Goal: Task Accomplishment & Management: Manage account settings

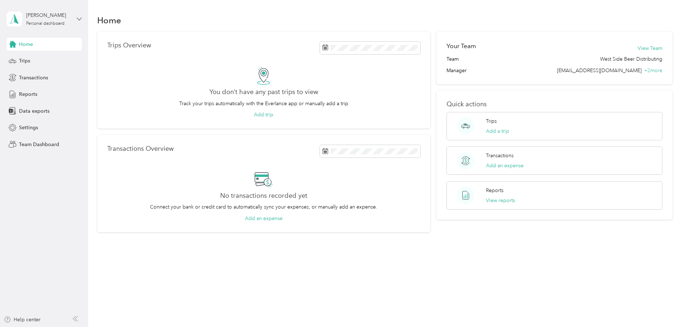
click at [79, 20] on icon at bounding box center [79, 19] width 4 height 3
click at [55, 54] on div "Team dashboard" at bounding box center [81, 59] width 141 height 13
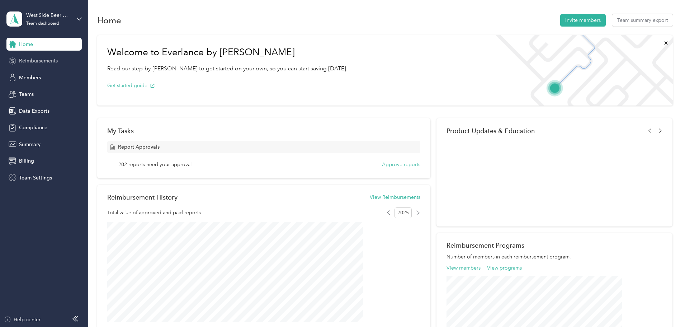
click at [41, 62] on span "Reimbursements" at bounding box center [38, 61] width 39 height 8
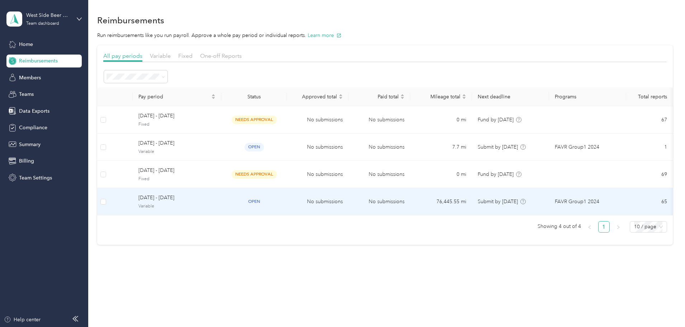
click at [202, 197] on span "[DATE] - [DATE]" at bounding box center [176, 198] width 77 height 8
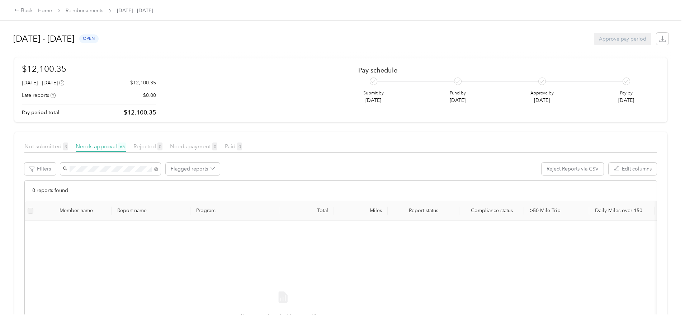
click at [155, 179] on span "[PERSON_NAME]" at bounding box center [142, 182] width 40 height 6
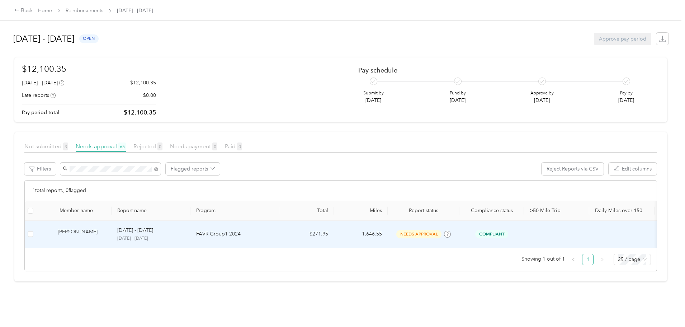
click at [106, 233] on div "[PERSON_NAME]" at bounding box center [82, 234] width 48 height 13
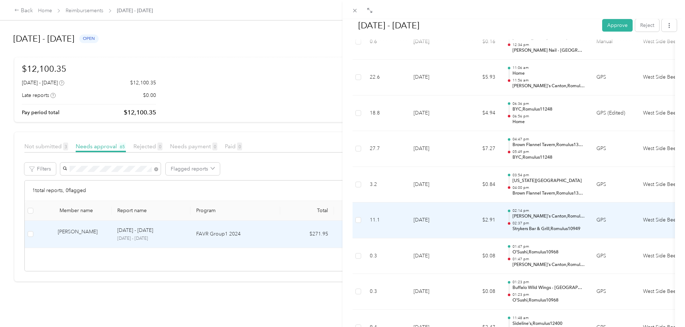
scroll to position [969, 0]
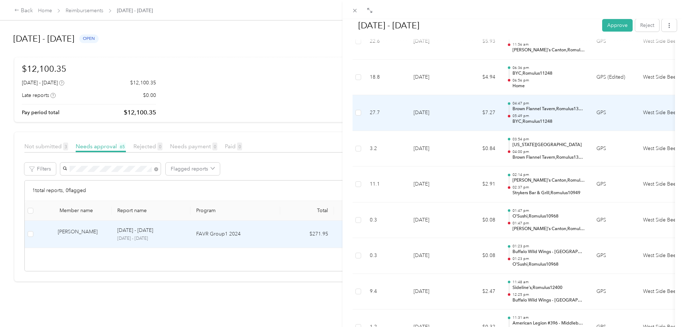
click at [441, 112] on td "[DATE]" at bounding box center [433, 113] width 50 height 36
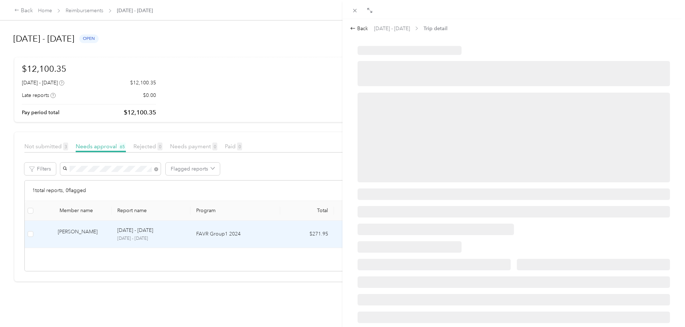
scroll to position [0, 0]
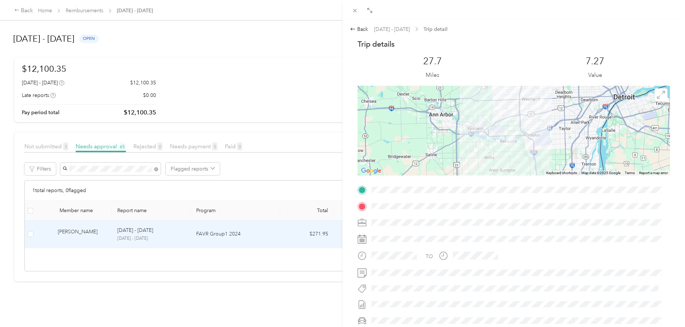
click at [441, 130] on div at bounding box center [514, 131] width 313 height 90
click at [470, 136] on div at bounding box center [514, 131] width 313 height 90
click at [656, 99] on span at bounding box center [661, 94] width 13 height 13
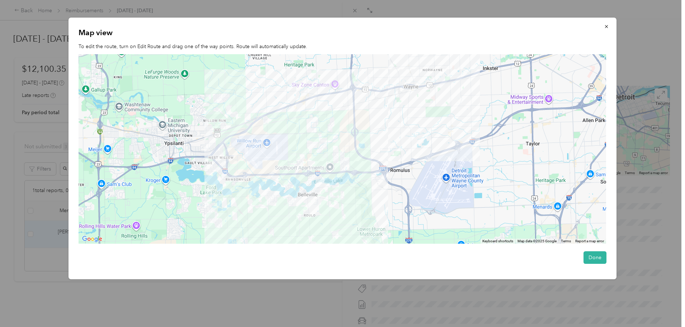
drag, startPoint x: 360, startPoint y: 133, endPoint x: 364, endPoint y: 154, distance: 21.1
click at [364, 154] on div at bounding box center [343, 148] width 528 height 189
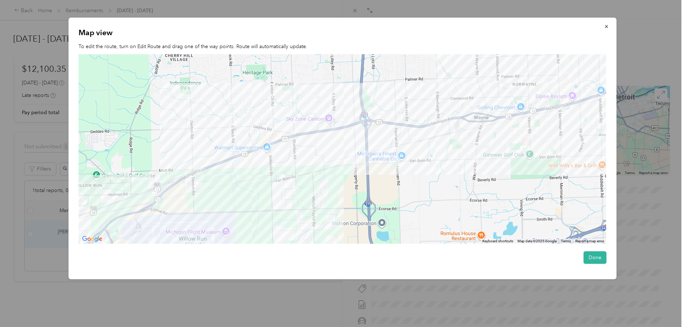
drag, startPoint x: 316, startPoint y: 156, endPoint x: 325, endPoint y: 168, distance: 14.7
click at [325, 168] on div at bounding box center [343, 148] width 528 height 189
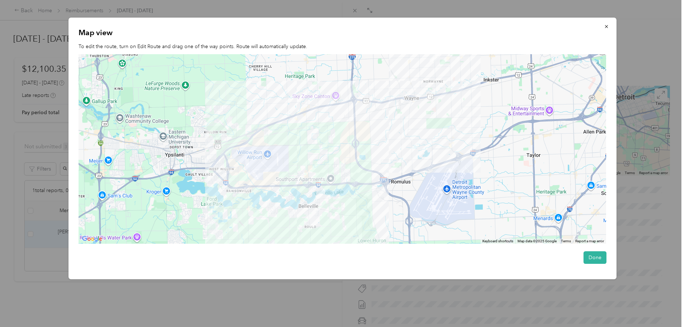
drag, startPoint x: 326, startPoint y: 196, endPoint x: 328, endPoint y: 135, distance: 60.7
click at [328, 136] on div at bounding box center [343, 148] width 528 height 189
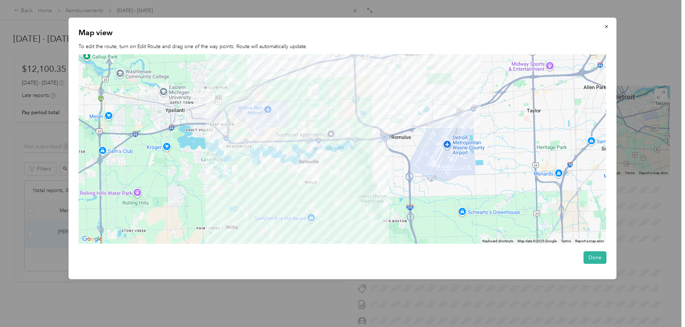
drag, startPoint x: 282, startPoint y: 188, endPoint x: 282, endPoint y: 159, distance: 29.4
click at [282, 159] on div at bounding box center [343, 148] width 528 height 189
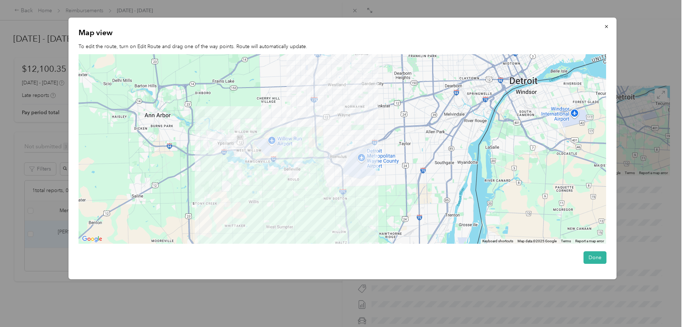
drag, startPoint x: 361, startPoint y: 154, endPoint x: 362, endPoint y: 161, distance: 6.5
click at [362, 161] on div at bounding box center [343, 148] width 528 height 189
click at [608, 28] on icon "button" at bounding box center [606, 26] width 5 height 5
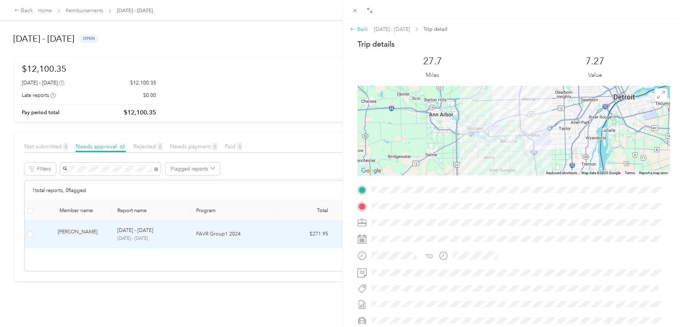
click at [361, 30] on div "Back" at bounding box center [359, 29] width 18 height 8
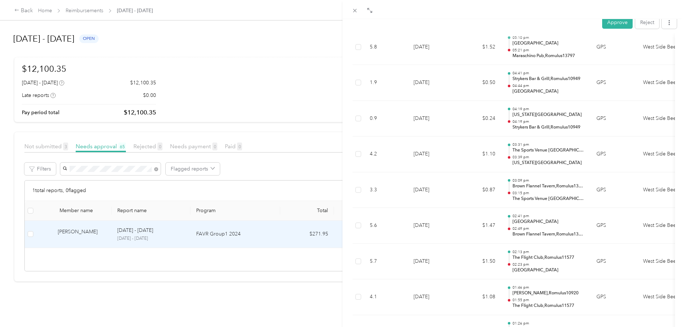
scroll to position [2055, 0]
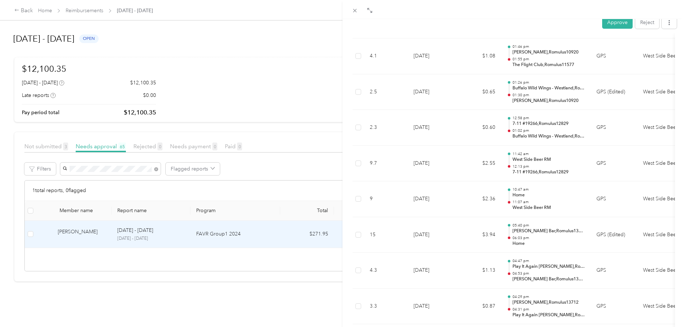
drag, startPoint x: 678, startPoint y: 119, endPoint x: 679, endPoint y: 123, distance: 4.7
click at [678, 121] on div "Approve Reject Needs Approval Needs approval from [PERSON_NAME] View activity &…" at bounding box center [514, 182] width 343 height 327
click at [679, 123] on div "Approve Reject Needs Approval Needs approval from [PERSON_NAME] View activity &…" at bounding box center [514, 182] width 343 height 327
drag, startPoint x: 679, startPoint y: 123, endPoint x: 675, endPoint y: 132, distance: 9.8
click at [675, 132] on div "Approve Reject Needs Approval Needs approval from [PERSON_NAME] View activity &…" at bounding box center [514, 182] width 343 height 327
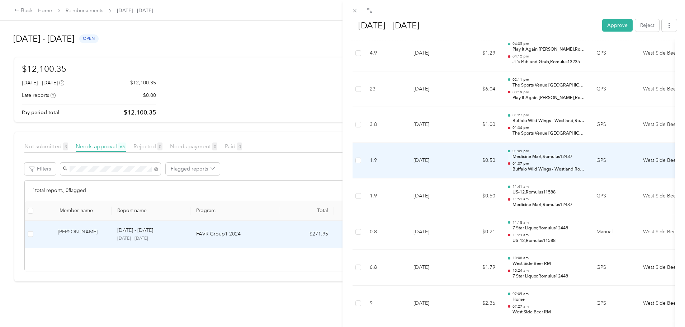
scroll to position [2992, 0]
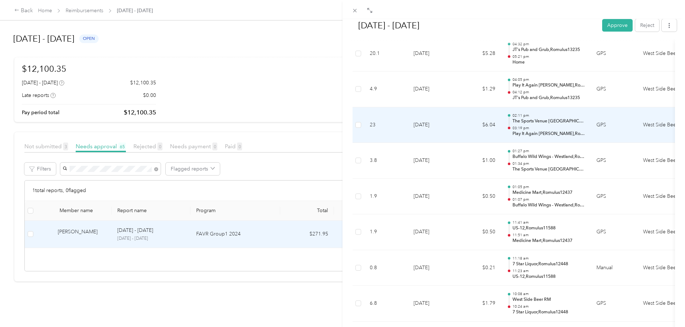
click at [446, 119] on td "[DATE]" at bounding box center [433, 125] width 50 height 36
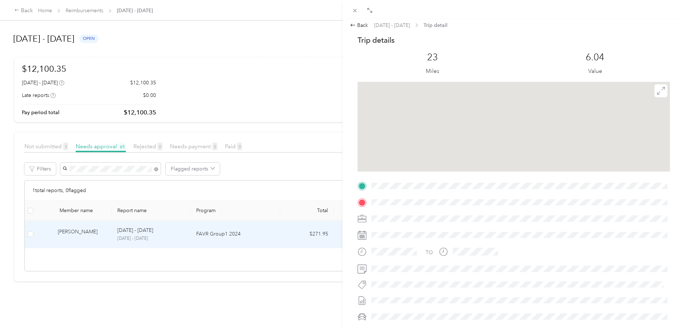
scroll to position [0, 0]
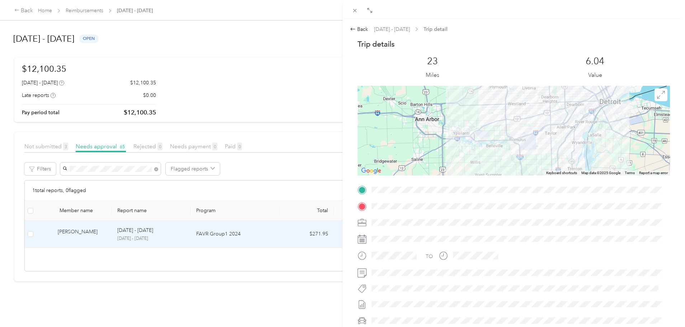
click at [504, 117] on div at bounding box center [514, 131] width 313 height 90
click at [657, 99] on span at bounding box center [661, 94] width 13 height 13
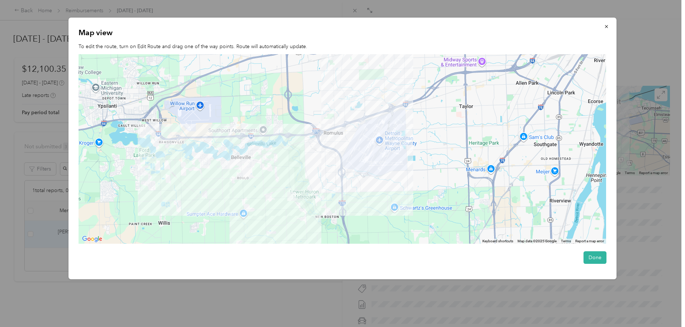
drag, startPoint x: 322, startPoint y: 175, endPoint x: 339, endPoint y: 185, distance: 19.9
click at [339, 185] on div at bounding box center [343, 148] width 528 height 189
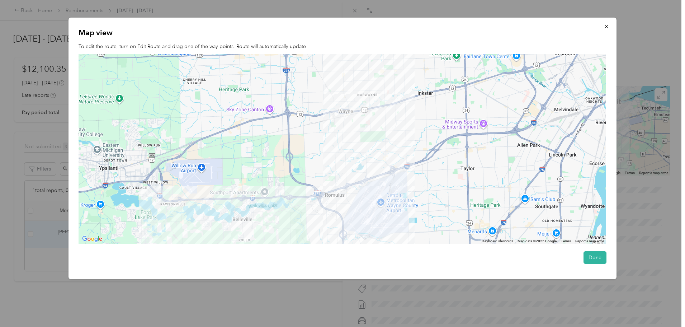
drag, startPoint x: 421, startPoint y: 149, endPoint x: 422, endPoint y: 208, distance: 58.9
click at [422, 208] on div at bounding box center [343, 148] width 528 height 189
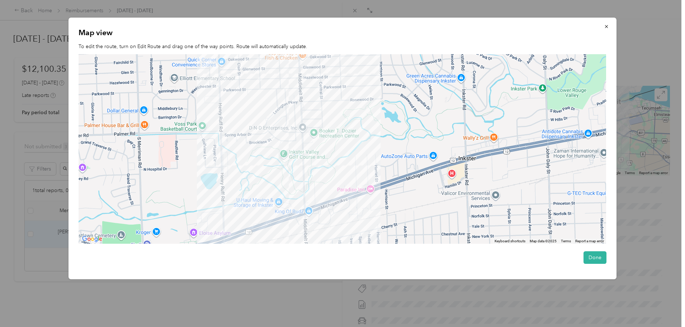
drag, startPoint x: 368, startPoint y: 163, endPoint x: 380, endPoint y: 156, distance: 14.0
click at [380, 156] on div at bounding box center [343, 148] width 528 height 189
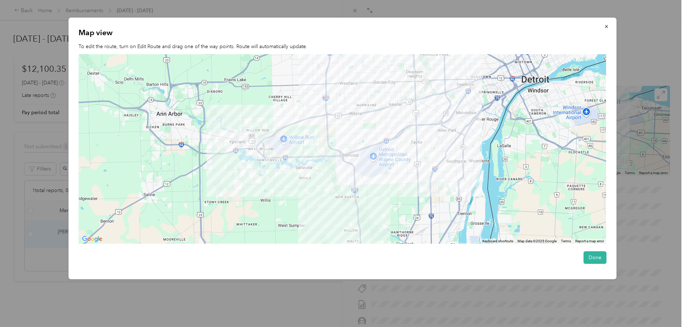
drag, startPoint x: 388, startPoint y: 227, endPoint x: 392, endPoint y: 150, distance: 77.2
click at [392, 151] on div at bounding box center [343, 148] width 528 height 189
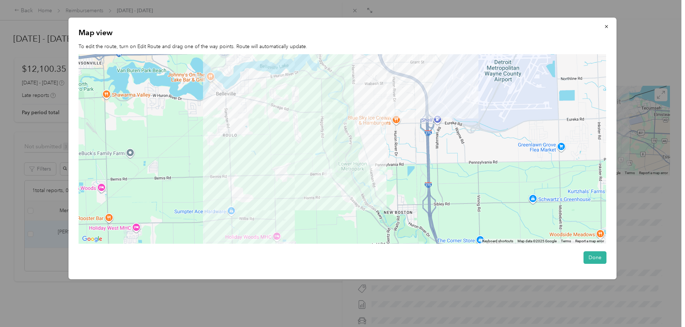
drag, startPoint x: 308, startPoint y: 192, endPoint x: 319, endPoint y: 133, distance: 60.1
click at [313, 135] on div at bounding box center [343, 148] width 528 height 189
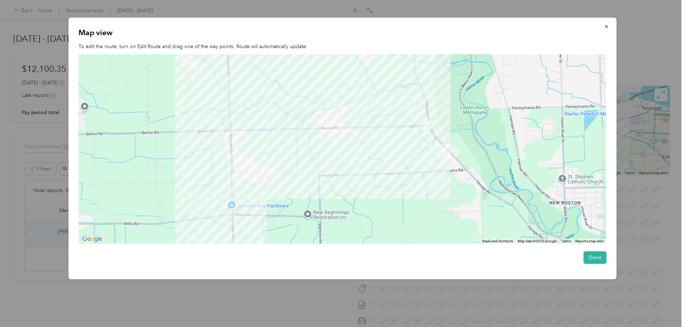
drag, startPoint x: 266, startPoint y: 164, endPoint x: 333, endPoint y: 97, distance: 95.1
click at [333, 97] on div at bounding box center [343, 148] width 528 height 189
click at [247, 204] on div at bounding box center [343, 148] width 528 height 189
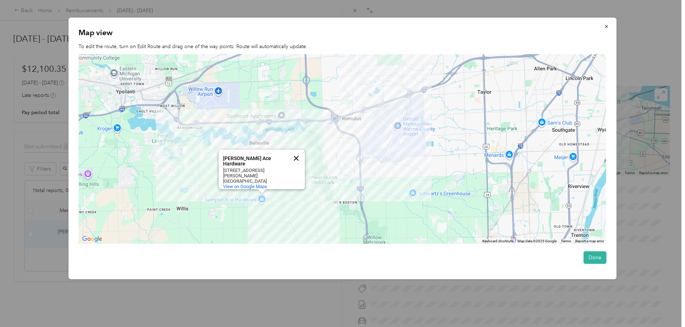
click at [296, 159] on button "Close" at bounding box center [296, 158] width 17 height 17
click at [609, 27] on icon "button" at bounding box center [606, 26] width 5 height 5
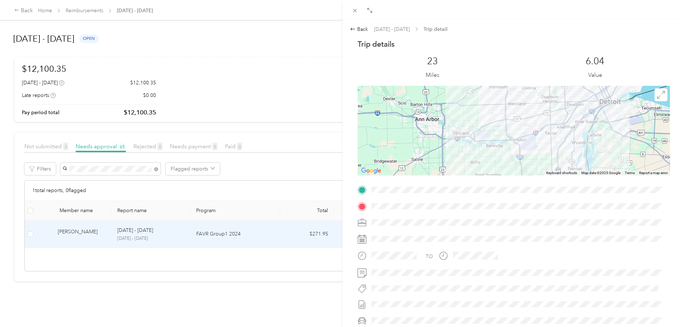
click at [272, 136] on div "Back [DATE] - [DATE] Trip detail Trip details This trip cannot be edited becaus…" at bounding box center [342, 163] width 685 height 327
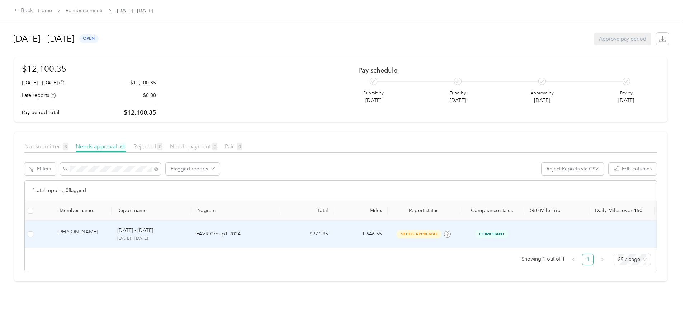
click at [153, 231] on p "[DATE] - [DATE]" at bounding box center [135, 230] width 36 height 8
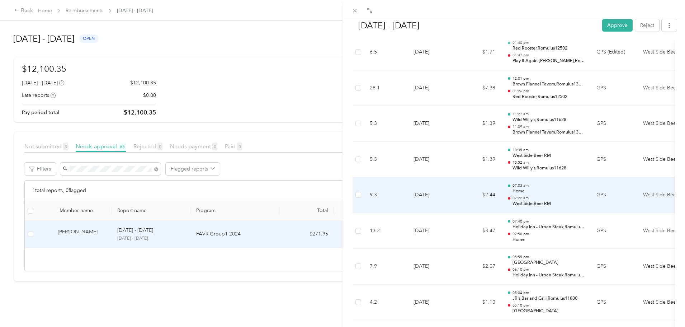
scroll to position [4820, 0]
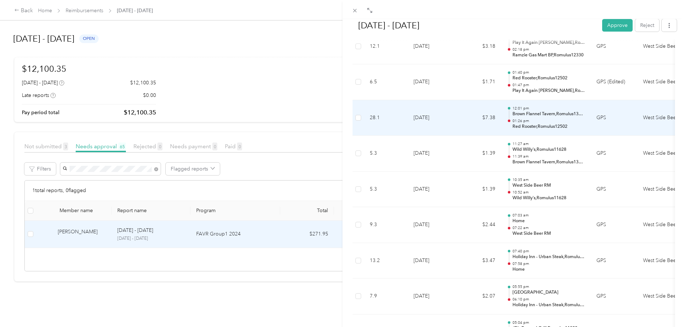
click at [447, 117] on td "[DATE]" at bounding box center [433, 118] width 50 height 36
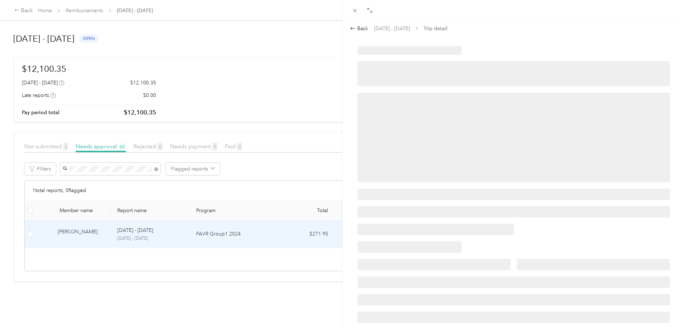
scroll to position [0, 0]
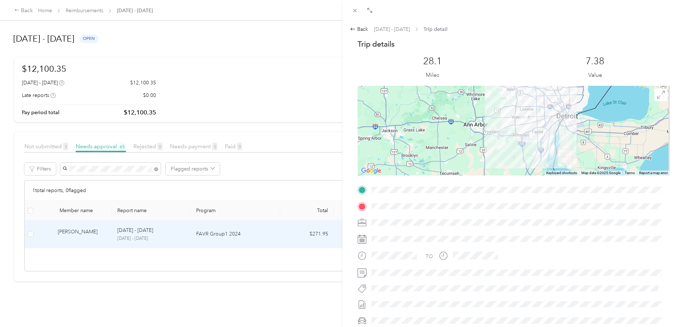
click at [480, 125] on div at bounding box center [514, 131] width 313 height 90
click at [656, 99] on span at bounding box center [661, 94] width 13 height 13
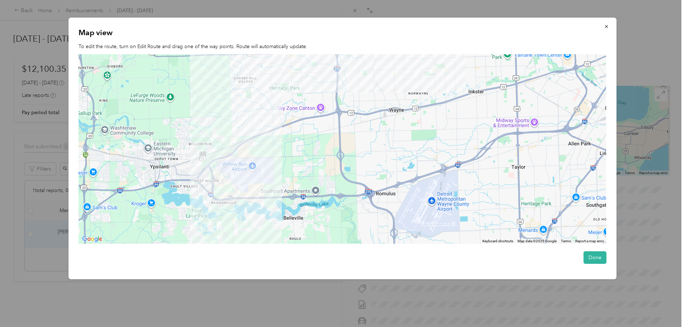
drag, startPoint x: 351, startPoint y: 122, endPoint x: 365, endPoint y: 142, distance: 24.5
click at [365, 142] on div at bounding box center [343, 148] width 528 height 189
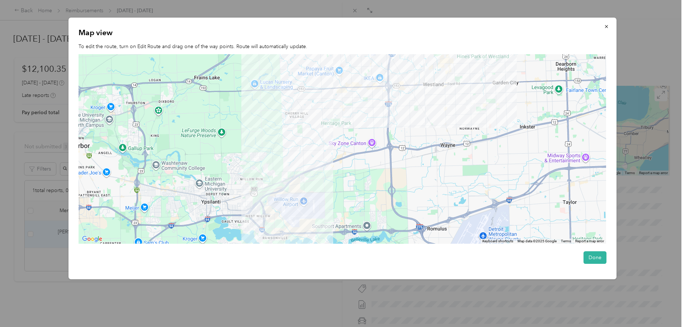
drag, startPoint x: 302, startPoint y: 139, endPoint x: 350, endPoint y: 173, distance: 58.9
click at [350, 173] on div at bounding box center [343, 148] width 528 height 189
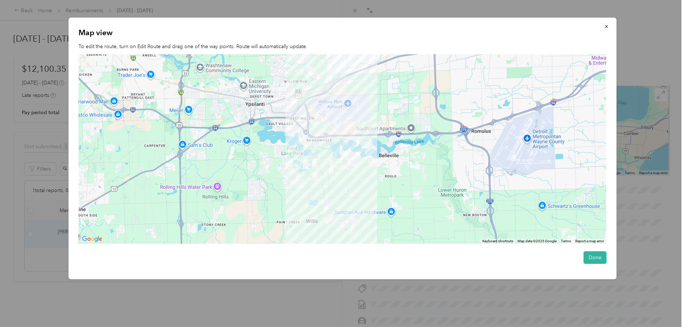
drag, startPoint x: 348, startPoint y: 185, endPoint x: 394, endPoint y: 87, distance: 108.2
click at [394, 87] on div at bounding box center [343, 148] width 528 height 189
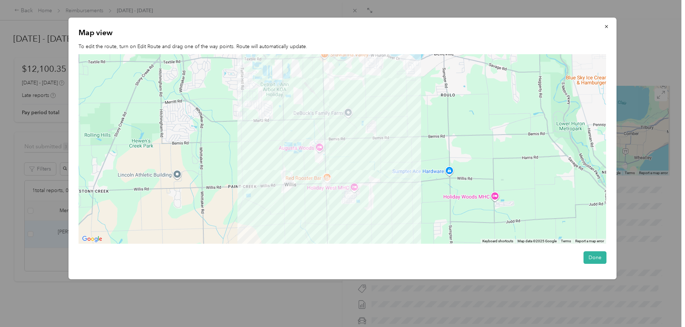
drag, startPoint x: 351, startPoint y: 207, endPoint x: 356, endPoint y: 134, distance: 72.7
click at [356, 135] on div at bounding box center [343, 148] width 528 height 189
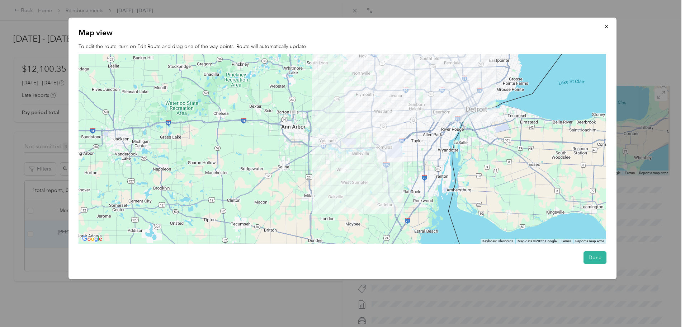
drag, startPoint x: 380, startPoint y: 118, endPoint x: 377, endPoint y: 152, distance: 33.5
click at [377, 152] on div at bounding box center [343, 148] width 528 height 189
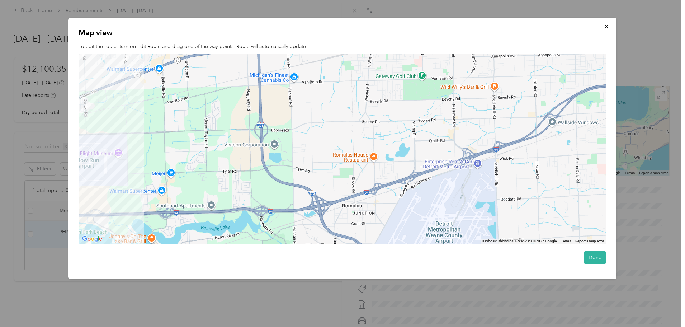
drag, startPoint x: 246, startPoint y: 119, endPoint x: 269, endPoint y: 174, distance: 59.5
click at [269, 174] on div at bounding box center [343, 148] width 528 height 189
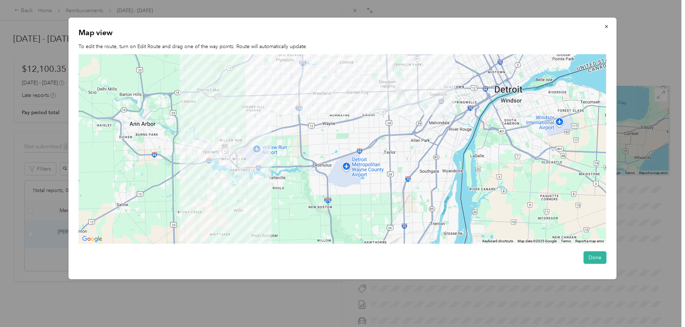
drag, startPoint x: 236, startPoint y: 175, endPoint x: 274, endPoint y: 150, distance: 45.5
click at [273, 153] on div at bounding box center [343, 148] width 528 height 189
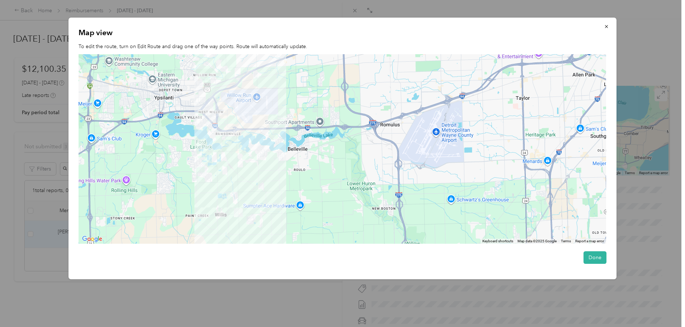
drag, startPoint x: 250, startPoint y: 210, endPoint x: 261, endPoint y: 163, distance: 47.7
click at [261, 163] on div at bounding box center [343, 148] width 528 height 189
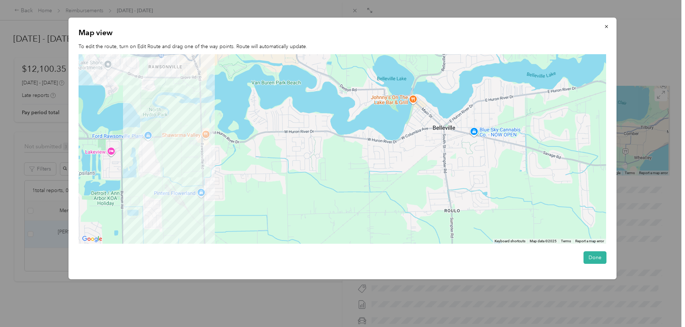
drag, startPoint x: 226, startPoint y: 137, endPoint x: 263, endPoint y: 180, distance: 57.3
click at [263, 180] on div at bounding box center [343, 148] width 528 height 189
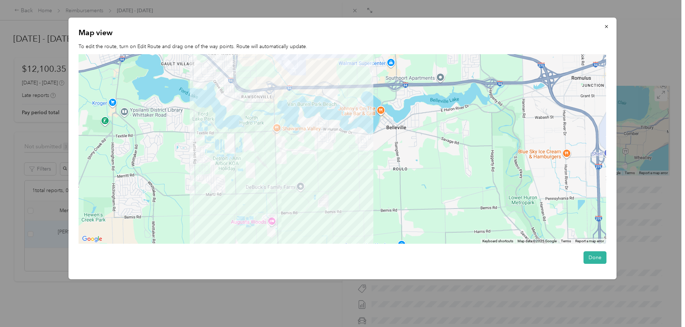
drag, startPoint x: 250, startPoint y: 147, endPoint x: 297, endPoint y: 121, distance: 53.5
click at [297, 121] on div at bounding box center [343, 148] width 528 height 189
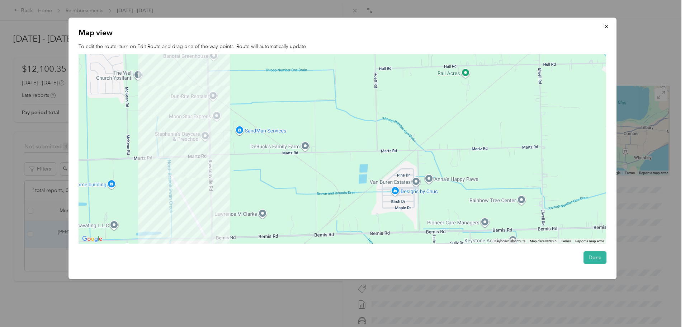
drag, startPoint x: 219, startPoint y: 194, endPoint x: 257, endPoint y: 134, distance: 70.5
click at [257, 134] on div at bounding box center [343, 148] width 528 height 189
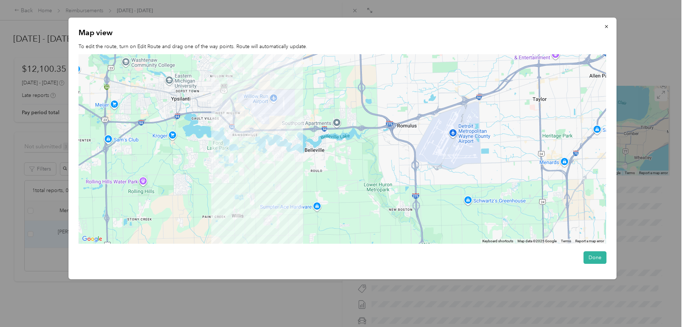
drag, startPoint x: 289, startPoint y: 122, endPoint x: 295, endPoint y: 184, distance: 62.4
click at [295, 177] on div at bounding box center [343, 148] width 528 height 189
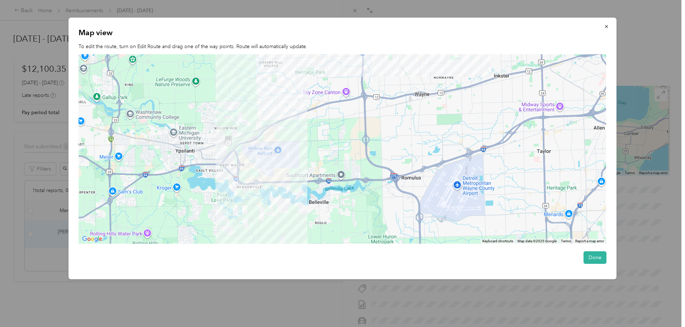
drag, startPoint x: 312, startPoint y: 134, endPoint x: 310, endPoint y: 155, distance: 21.3
click at [310, 155] on div at bounding box center [343, 148] width 528 height 189
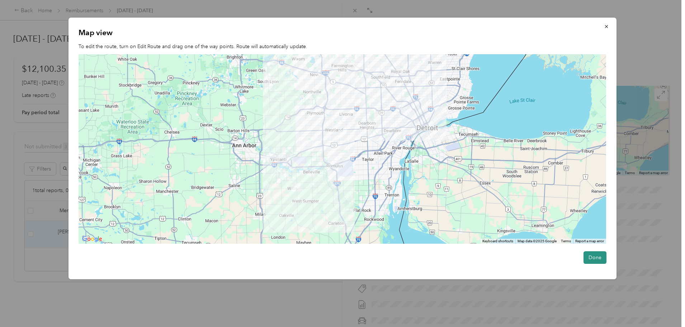
click at [598, 257] on button "Done" at bounding box center [595, 257] width 23 height 13
